Goal: Information Seeking & Learning: Learn about a topic

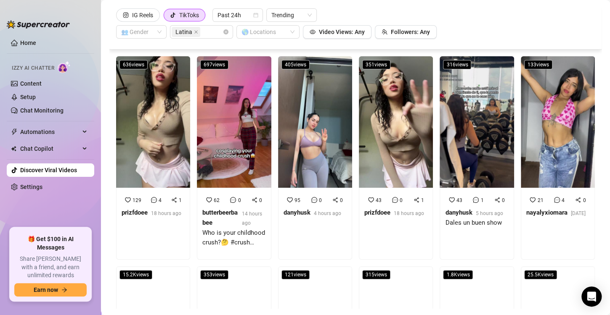
scroll to position [182, 0]
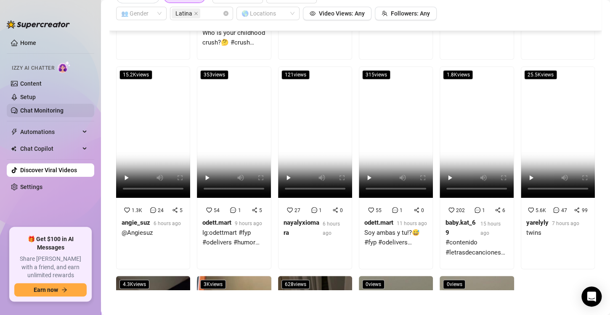
click at [63, 107] on link "Chat Monitoring" at bounding box center [41, 110] width 43 height 7
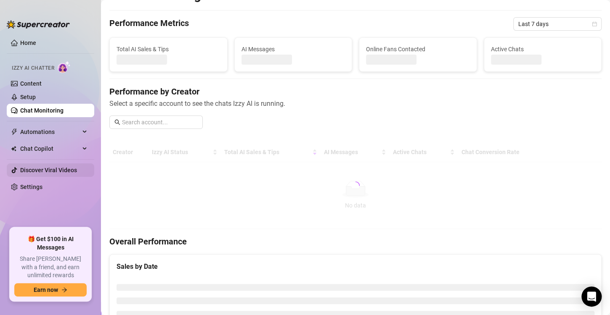
click at [53, 169] on link "Discover Viral Videos" at bounding box center [48, 170] width 57 height 7
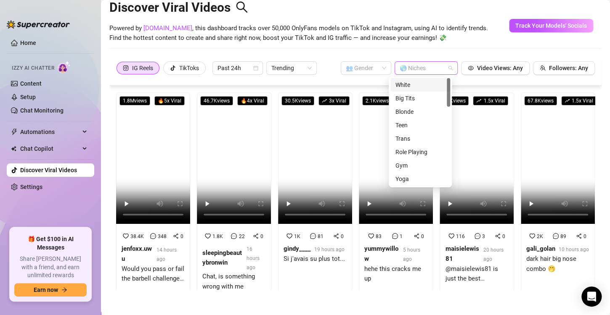
click at [409, 66] on div at bounding box center [421, 68] width 51 height 12
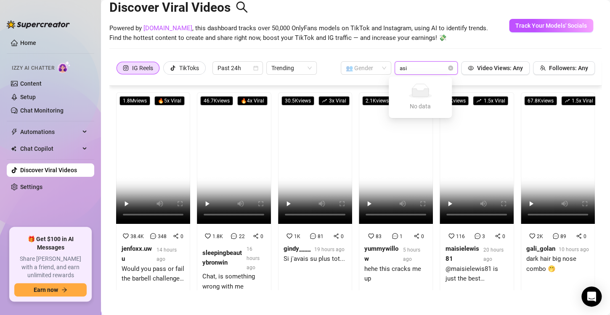
type input "asia"
click at [419, 81] on div "[DEMOGRAPHIC_DATA]" at bounding box center [420, 84] width 50 height 9
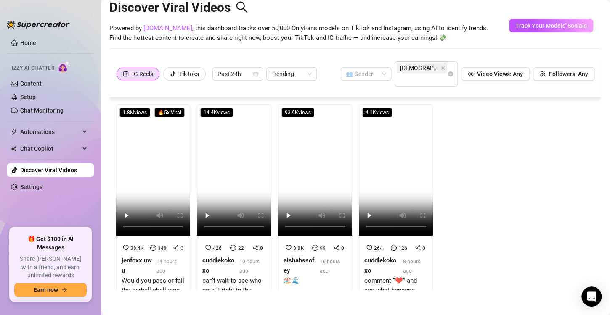
click at [596, 76] on main "Discover Viral Videos Powered by [DOMAIN_NAME] , this dashboard tracks over 50,…" at bounding box center [355, 149] width 509 height 334
click at [181, 71] on div "TikToks" at bounding box center [189, 74] width 20 height 13
click at [166, 76] on input "TikToks" at bounding box center [166, 76] width 0 height 0
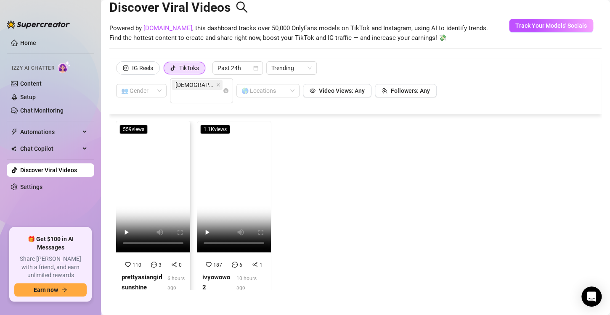
click at [139, 275] on strong "prettyasiangirlsunshine" at bounding box center [142, 283] width 41 height 18
